Goal: Navigation & Orientation: Find specific page/section

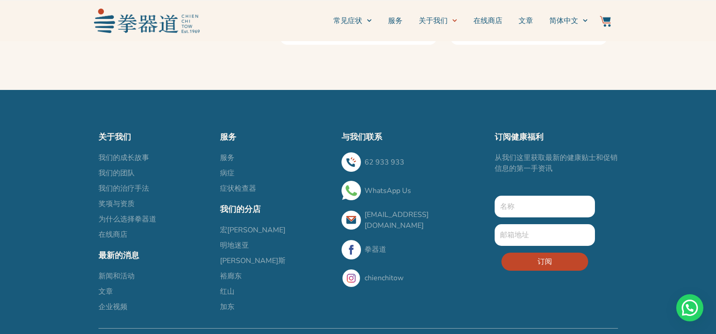
scroll to position [1582, 0]
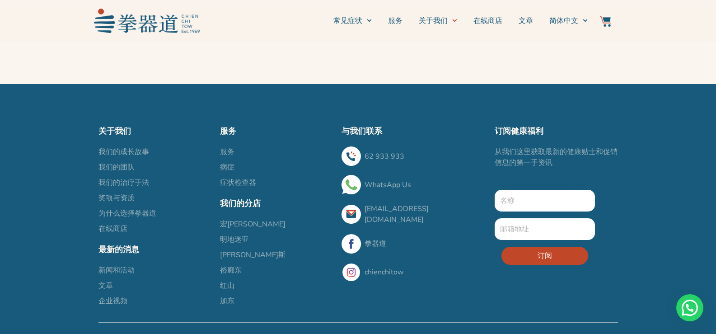
click at [146, 183] on span "我们的治疗手法" at bounding box center [124, 182] width 51 height 11
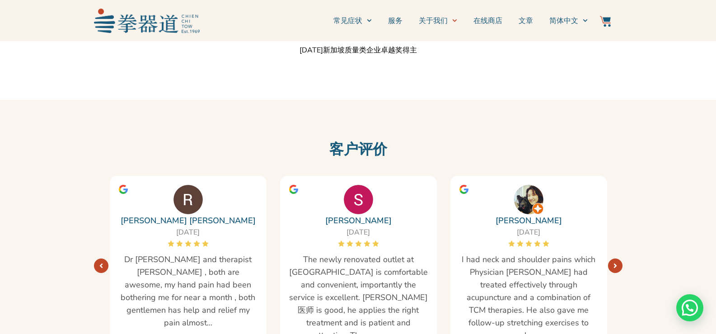
scroll to position [1356, 0]
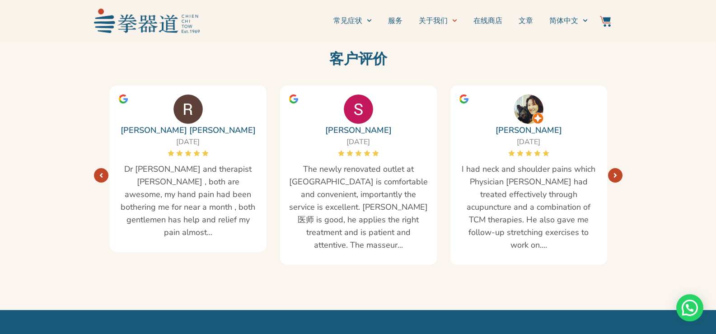
click at [615, 177] on icon "Next" at bounding box center [616, 175] width 4 height 7
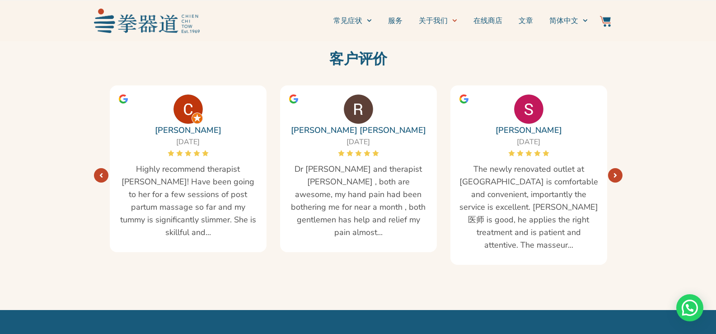
click at [615, 177] on icon "Next" at bounding box center [616, 175] width 4 height 7
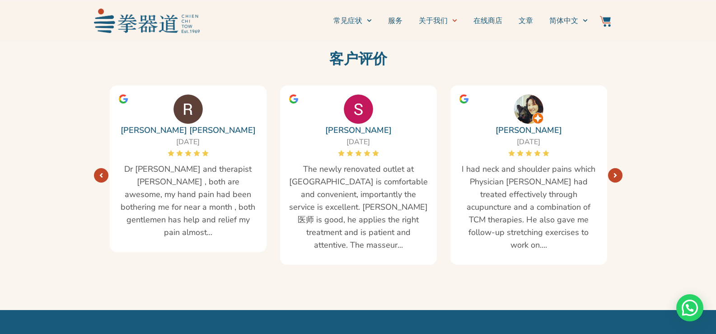
click at [615, 177] on icon "Next" at bounding box center [616, 175] width 4 height 7
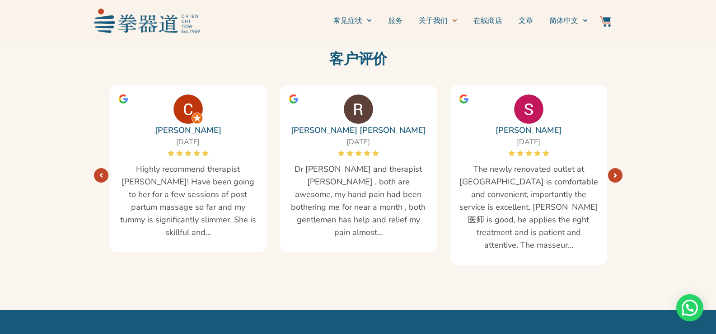
click at [615, 177] on icon "Next" at bounding box center [616, 175] width 4 height 7
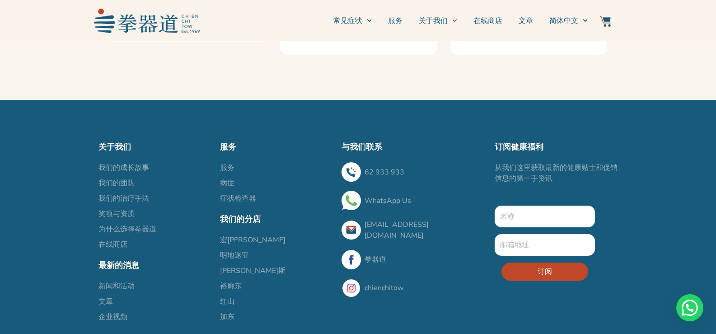
scroll to position [1582, 0]
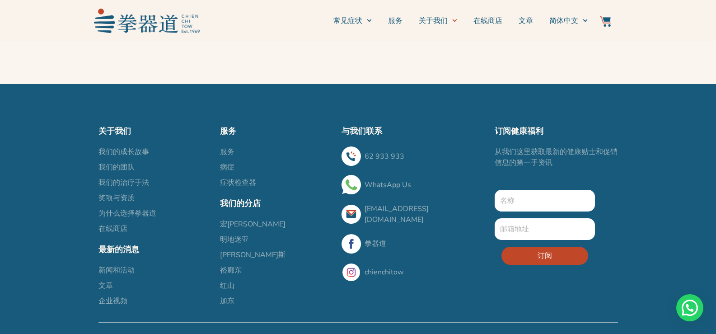
click at [229, 151] on span "服务" at bounding box center [227, 151] width 14 height 11
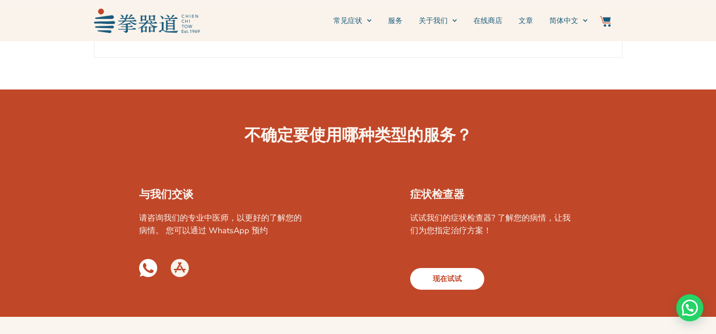
scroll to position [1356, 0]
